Goal: Information Seeking & Learning: Learn about a topic

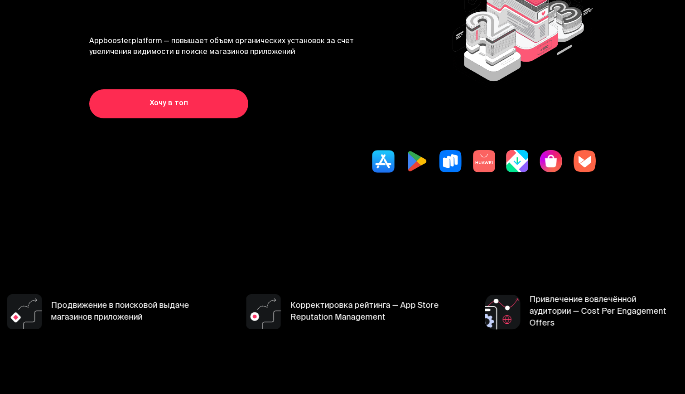
scroll to position [123, 0]
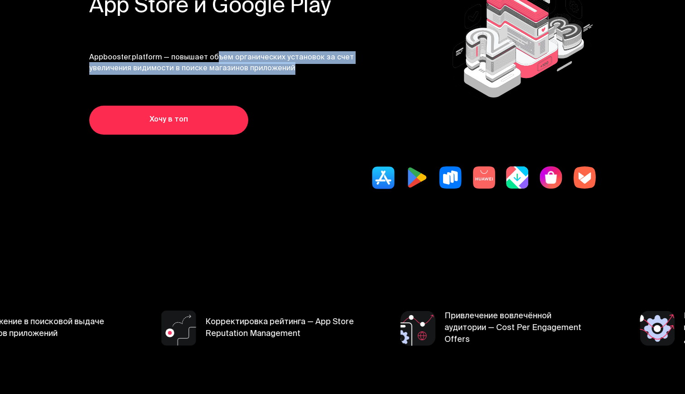
drag, startPoint x: 206, startPoint y: 59, endPoint x: 283, endPoint y: 68, distance: 77.5
click at [283, 68] on span "Appbooster.platform — повышает объем органических установок за счет увеличения …" at bounding box center [226, 63] width 275 height 22
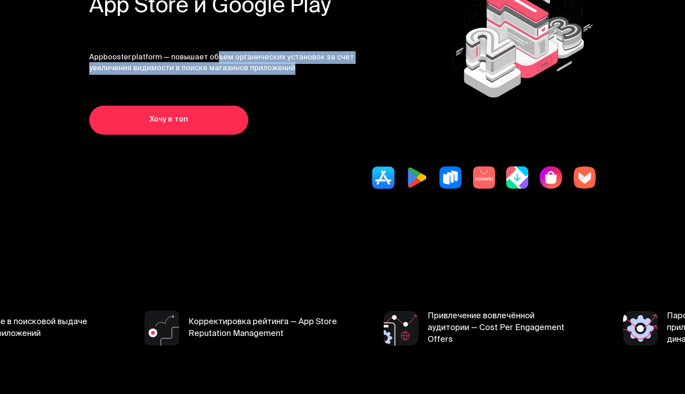
click at [251, 63] on span "Appbooster.platform — повышает объем органических установок за счет увеличения …" at bounding box center [226, 63] width 275 height 22
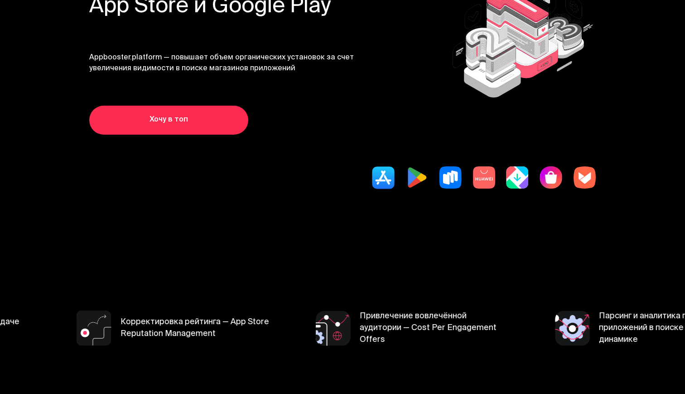
drag, startPoint x: 294, startPoint y: 68, endPoint x: 298, endPoint y: 64, distance: 5.5
click at [298, 64] on span "Appbooster.platform — повышает объем органических установок за счет увеличения …" at bounding box center [226, 63] width 275 height 22
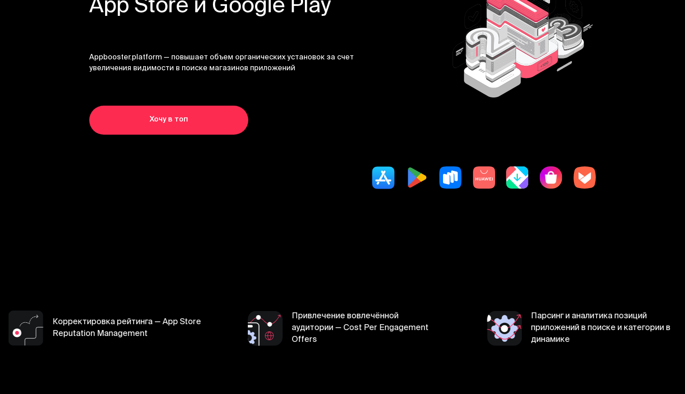
click at [453, 180] on img at bounding box center [450, 177] width 23 height 23
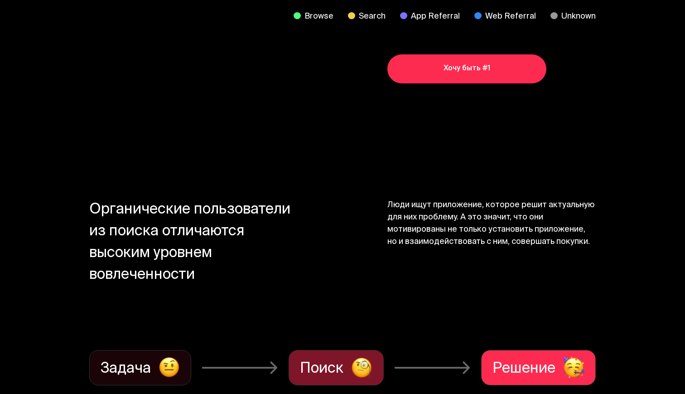
scroll to position [758, 0]
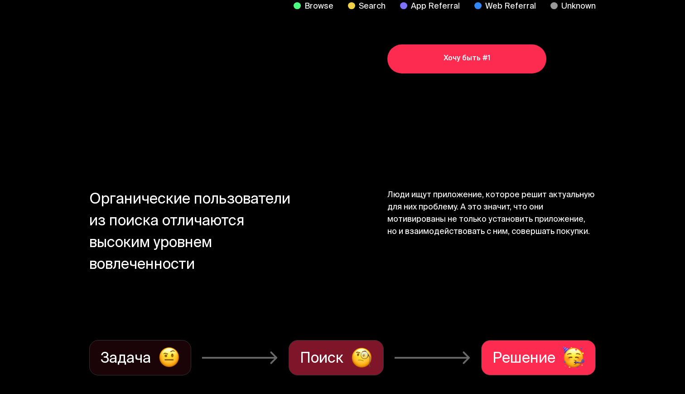
drag, startPoint x: 388, startPoint y: 194, endPoint x: 602, endPoint y: 242, distance: 219.6
click at [602, 242] on section "Органические пользователи из поиска отличаются высоким уровнем вовлеченности Лю…" at bounding box center [342, 282] width 685 height 302
click at [498, 228] on span "Люди ищут приложение, которое решит актуальную для них проблему. А это значит, …" at bounding box center [491, 248] width 208 height 119
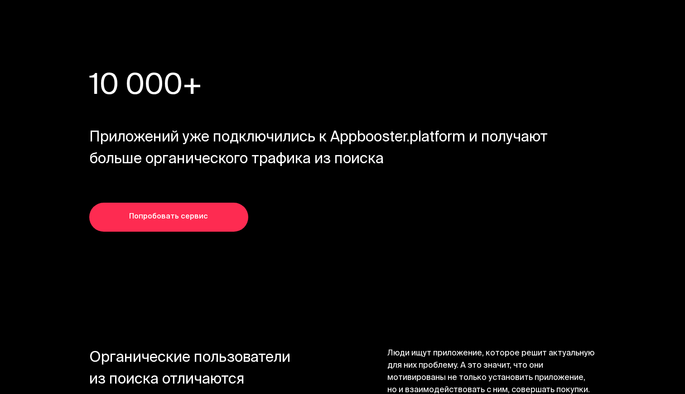
scroll to position [3599, 0]
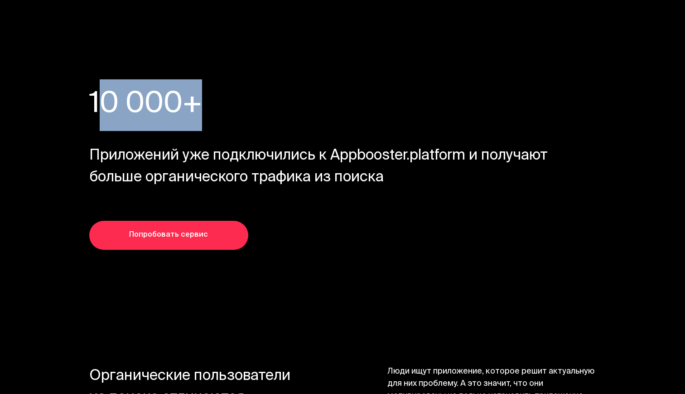
drag, startPoint x: 92, startPoint y: 99, endPoint x: 185, endPoint y: 101, distance: 92.9
click at [185, 101] on h3 "10 000+" at bounding box center [306, 104] width 435 height 43
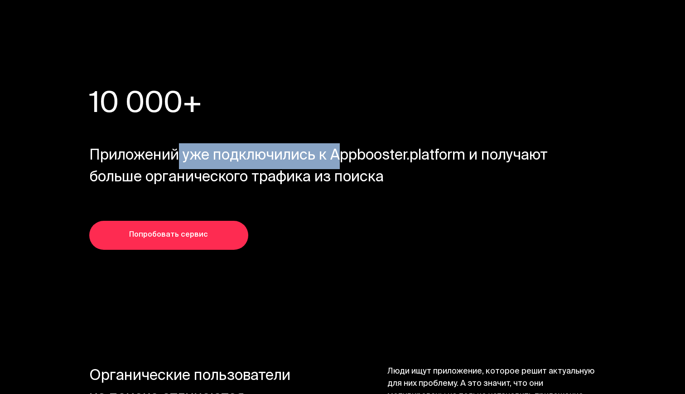
drag, startPoint x: 169, startPoint y: 155, endPoint x: 334, endPoint y: 165, distance: 165.2
click at [334, 165] on span "Приложений уже подключились к Appbooster.platform и получают больше органическо…" at bounding box center [318, 166] width 459 height 43
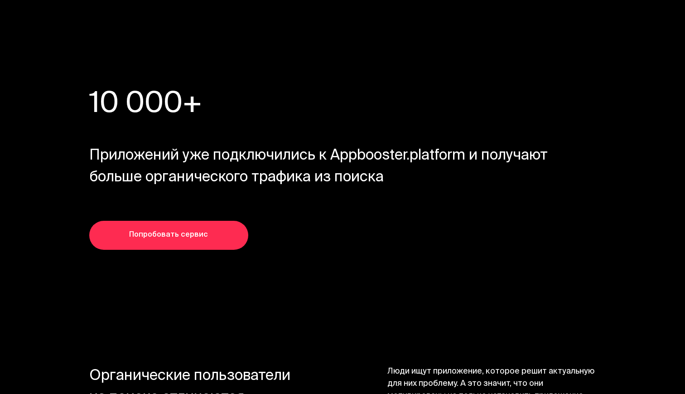
click at [378, 169] on span "Приложений уже подключились к Appbooster.platform и получают больше органическо…" at bounding box center [318, 166] width 459 height 43
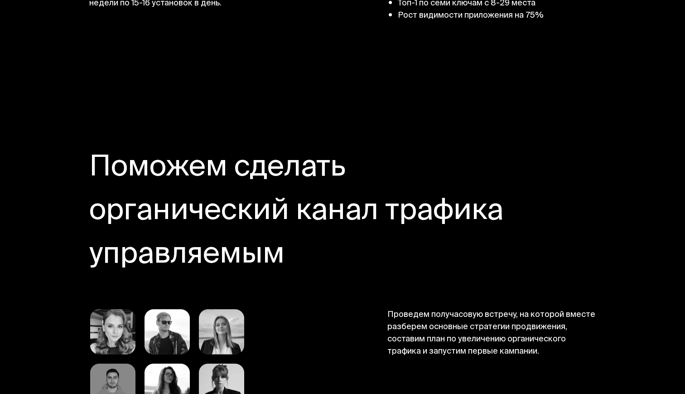
scroll to position [4645, 0]
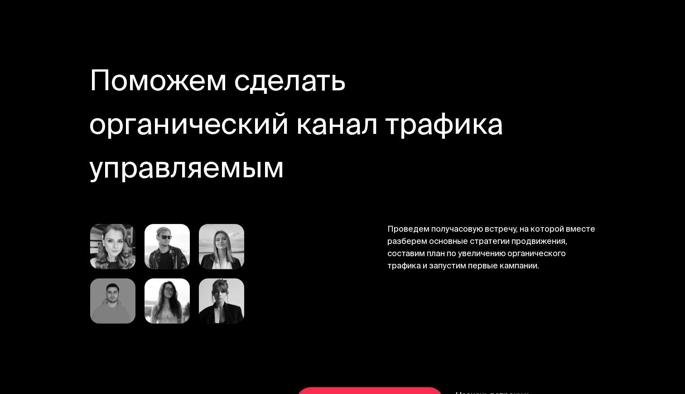
drag, startPoint x: 98, startPoint y: 68, endPoint x: 289, endPoint y: 148, distance: 206.7
click at [289, 148] on h4 "Поможем сделать органический канал трафика управляемым" at bounding box center [306, 127] width 435 height 130
click at [245, 153] on h4 "Поможем сделать органический канал трафика управляемым" at bounding box center [306, 127] width 435 height 130
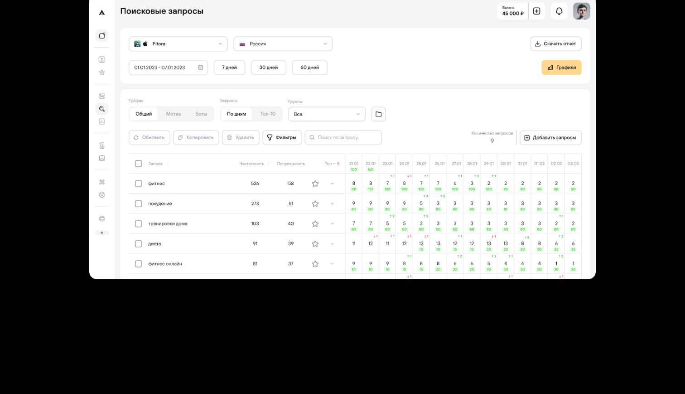
scroll to position [7345, 0]
